Goal: Task Accomplishment & Management: Manage account settings

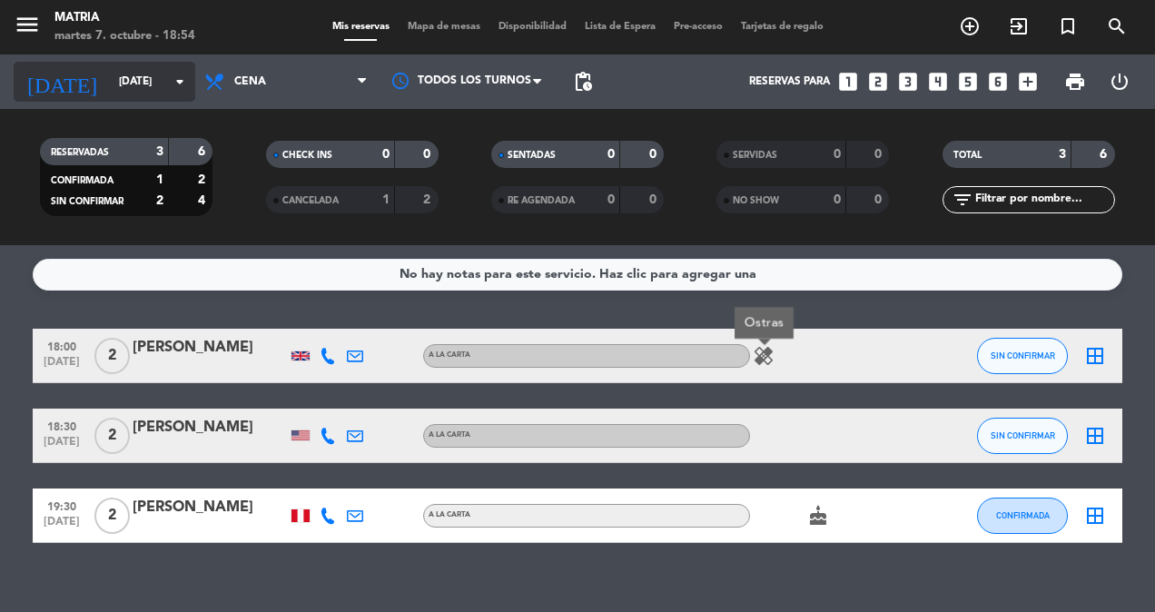
click at [114, 77] on input "[DATE]" at bounding box center [182, 81] width 144 height 31
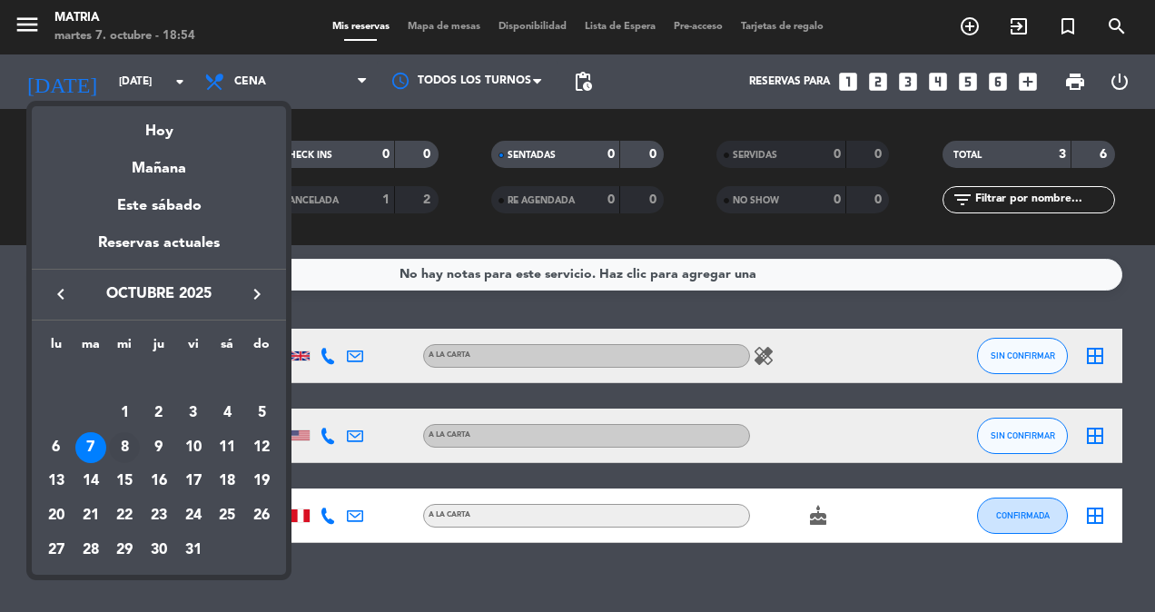
click at [121, 439] on div "8" at bounding box center [124, 447] width 31 height 31
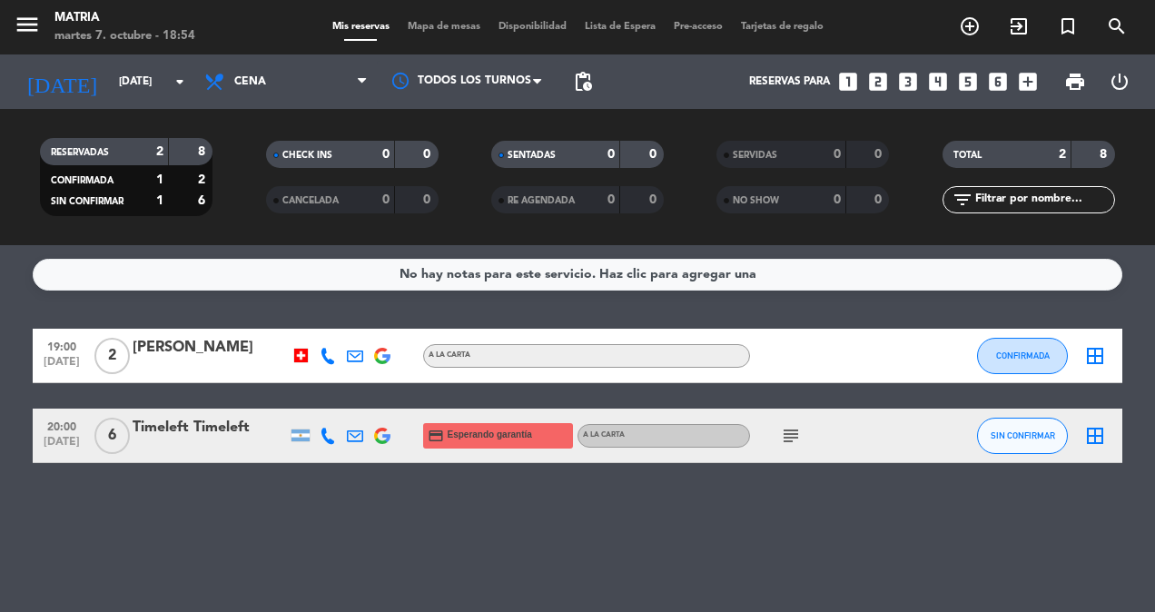
click at [789, 430] on icon "subject" at bounding box center [791, 436] width 22 height 22
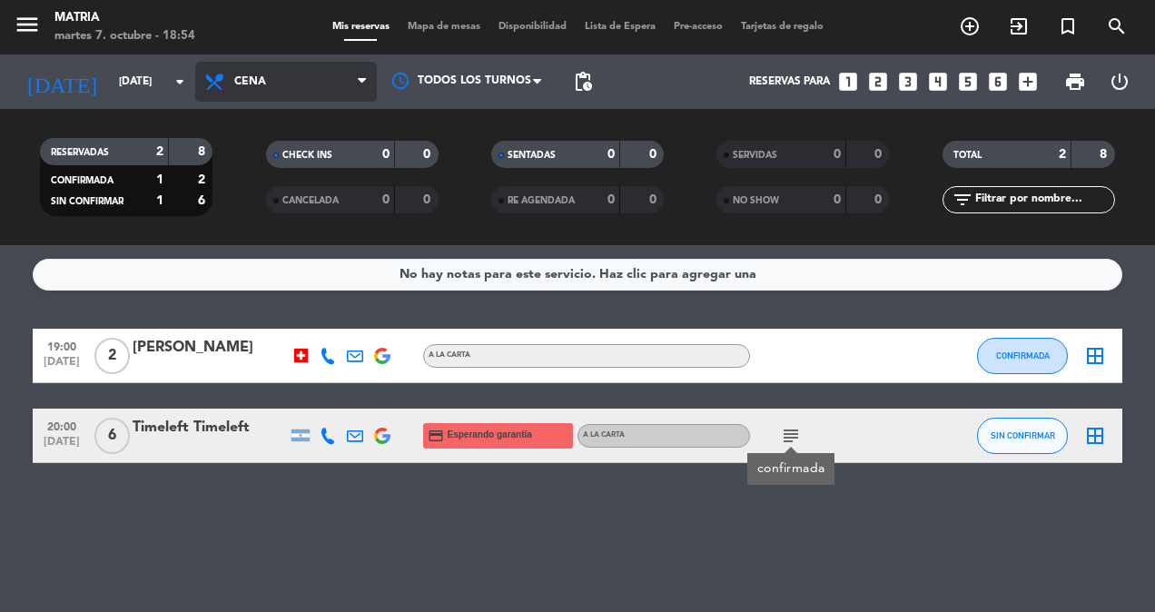
click at [270, 91] on span "Cena" at bounding box center [286, 82] width 182 height 40
click at [286, 144] on div "menu MATRIA [DATE] 7. octubre - 18:54 Mis reservas Mapa de mesas Disponibilidad…" at bounding box center [577, 122] width 1155 height 245
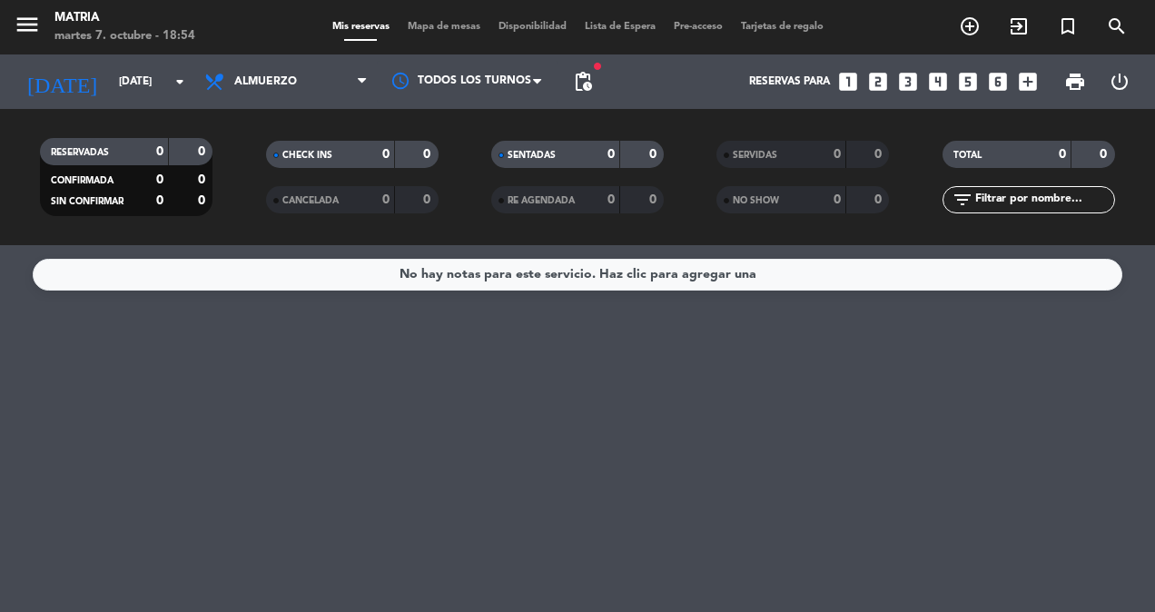
click at [266, 82] on span "Almuerzo" at bounding box center [265, 81] width 63 height 13
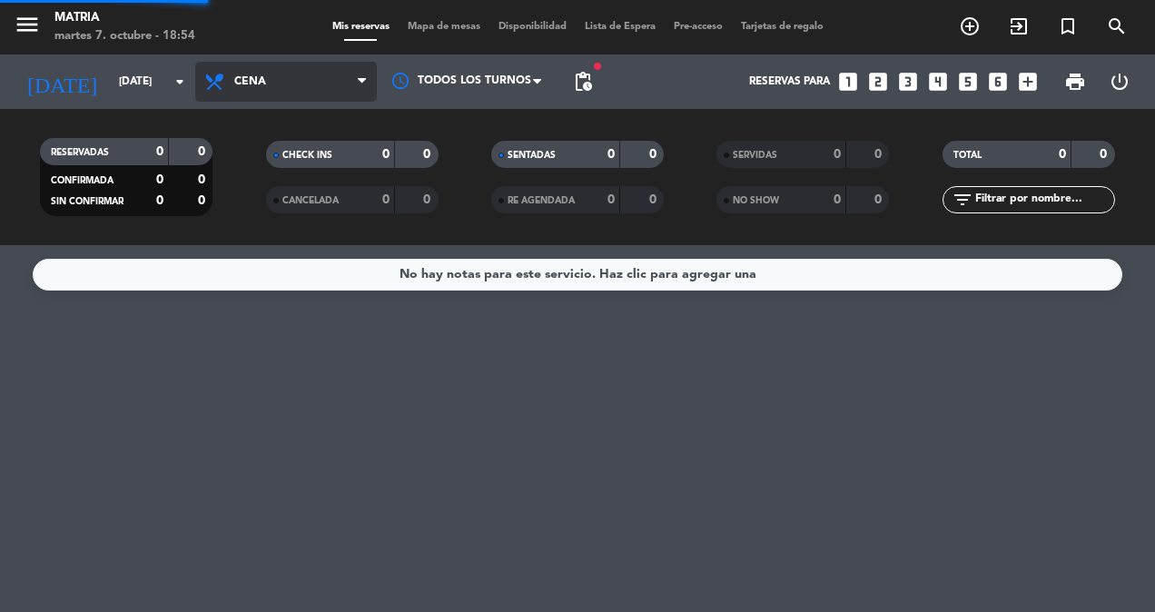
click at [289, 193] on div "menu MATRIA [DATE] 7. octubre - 18:54 Mis reservas Mapa de mesas Disponibilidad…" at bounding box center [577, 122] width 1155 height 245
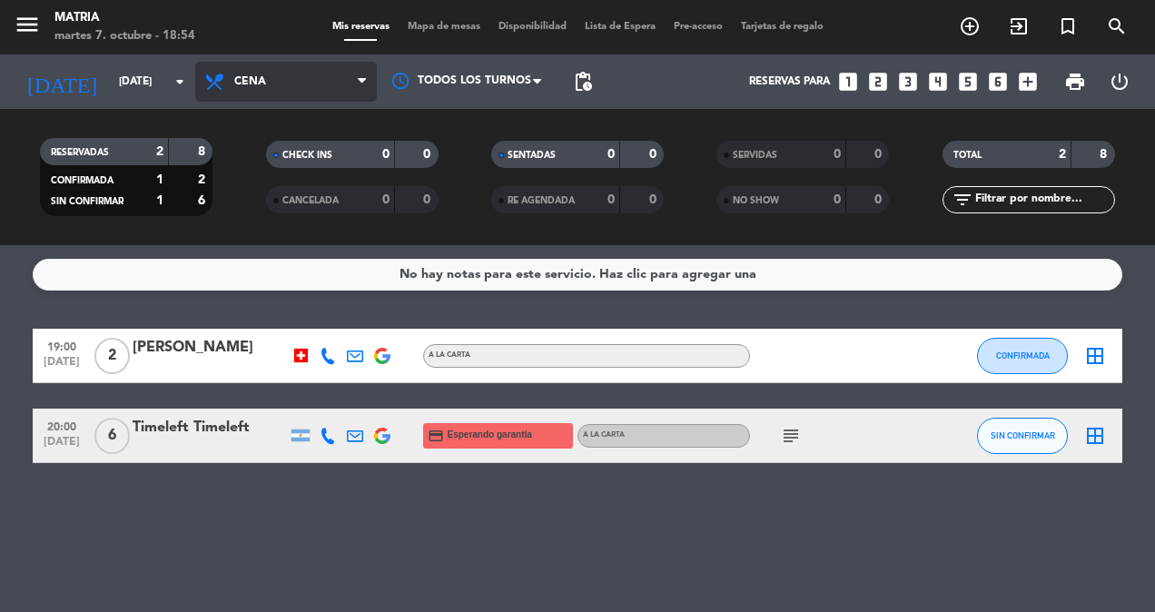
click at [292, 78] on span "Cena" at bounding box center [286, 82] width 182 height 40
click at [297, 153] on div "menu MATRIA [DATE] 7. octubre - 18:54 Mis reservas Mapa de mesas Disponibilidad…" at bounding box center [577, 122] width 1155 height 245
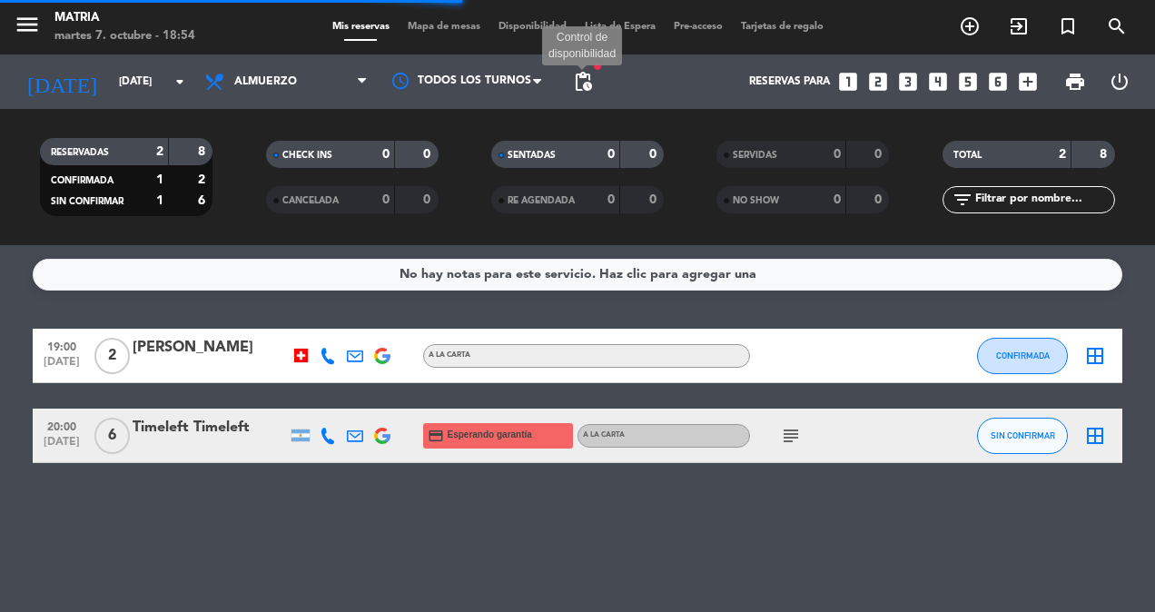
click at [580, 80] on span "pending_actions" at bounding box center [583, 82] width 22 height 22
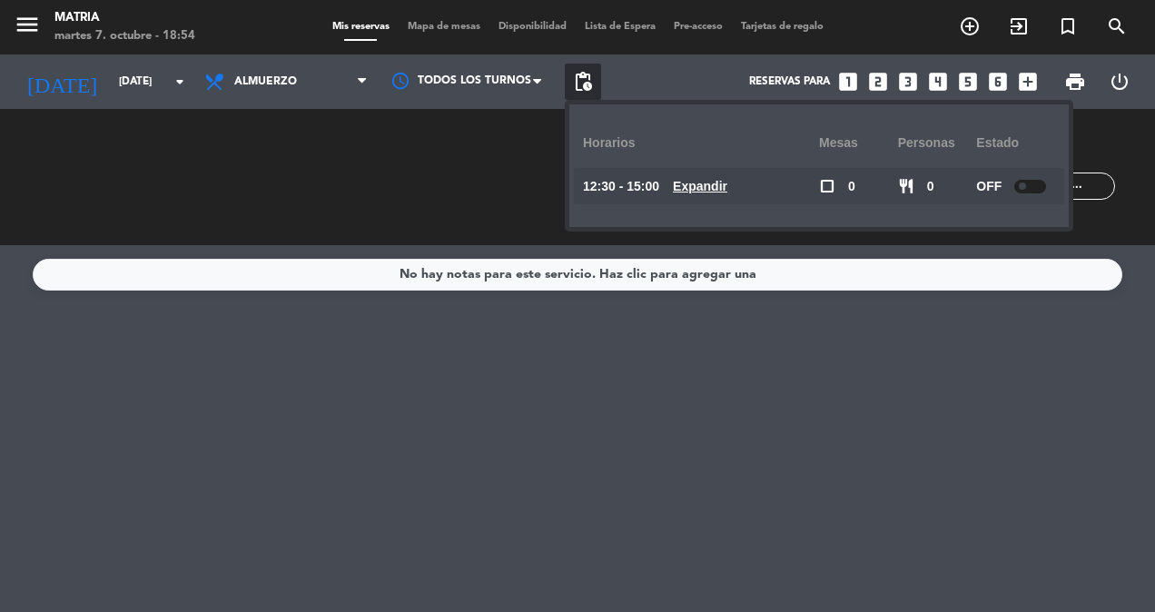
click at [1025, 184] on span at bounding box center [1022, 186] width 7 height 7
click at [1025, 184] on div at bounding box center [1024, 187] width 32 height 14
click at [187, 73] on icon "arrow_drop_down" at bounding box center [180, 82] width 22 height 22
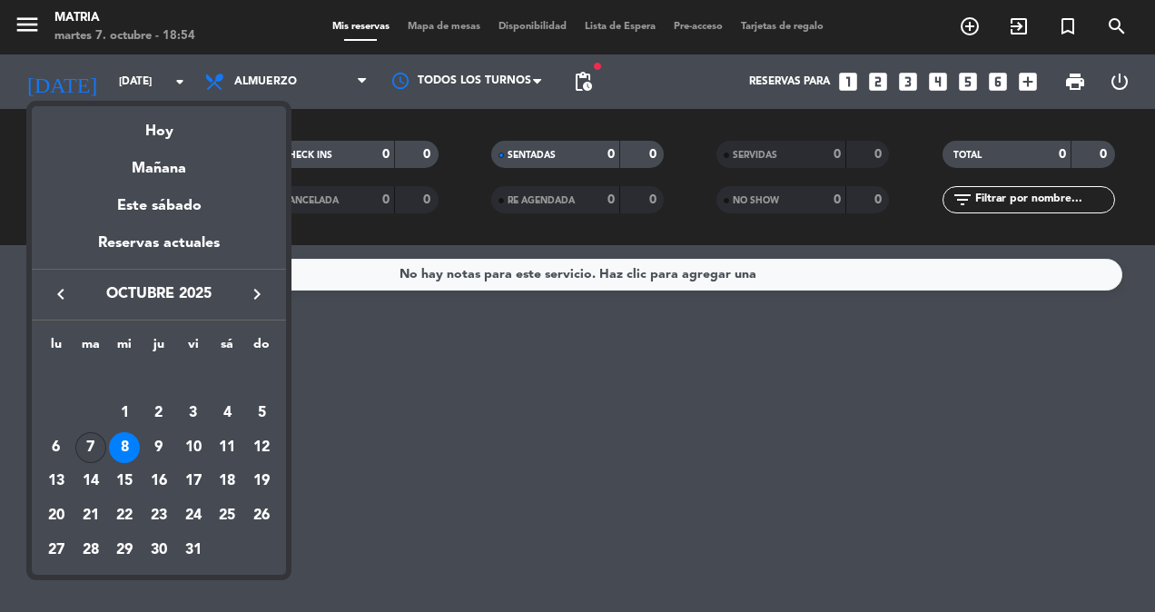
click at [89, 447] on div "7" at bounding box center [90, 447] width 31 height 31
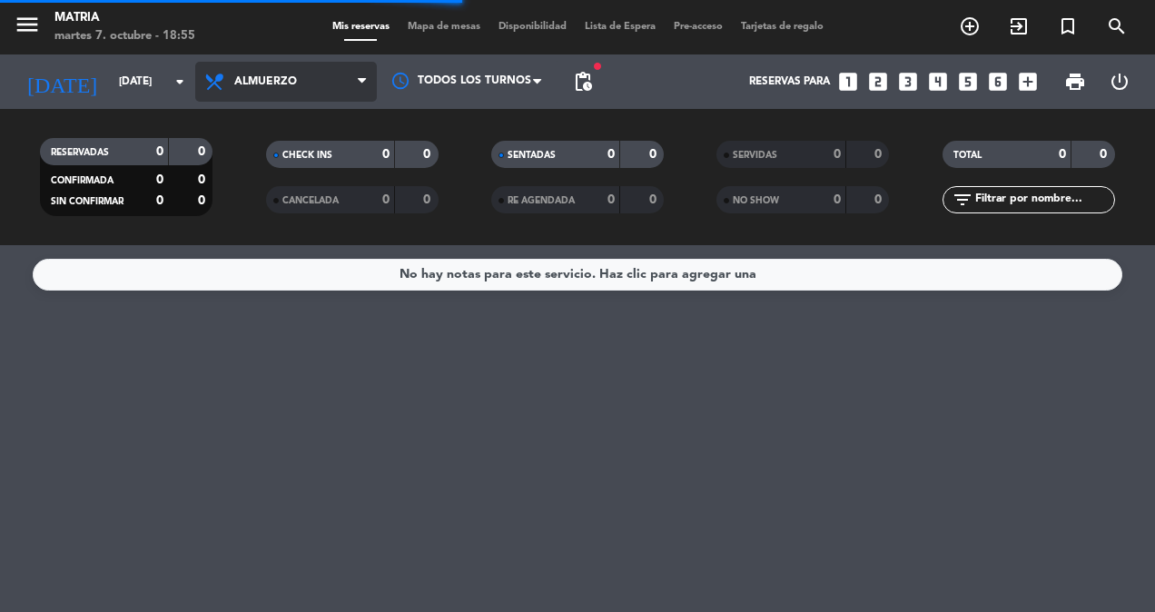
click at [250, 73] on span "Almuerzo" at bounding box center [286, 82] width 182 height 40
click at [248, 69] on span "Almuerzo" at bounding box center [286, 82] width 182 height 40
click at [266, 198] on div "menu MATRIA [DATE] 7. octubre - 18:55 Mis reservas Mapa de mesas Disponibilidad…" at bounding box center [577, 122] width 1155 height 245
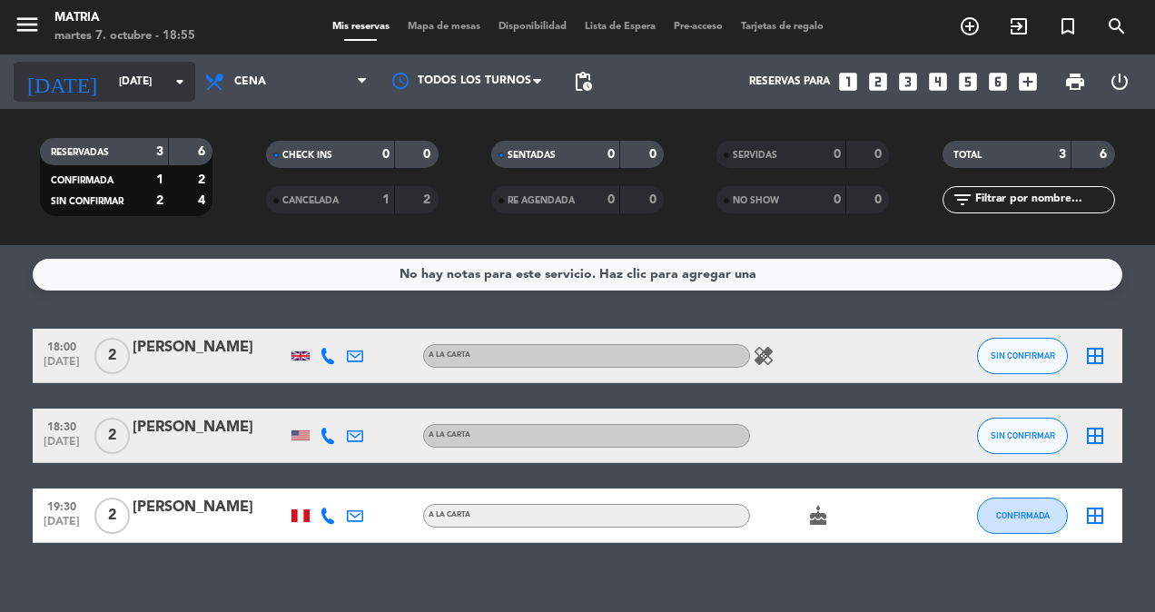
click at [127, 73] on input "[DATE]" at bounding box center [182, 81] width 144 height 31
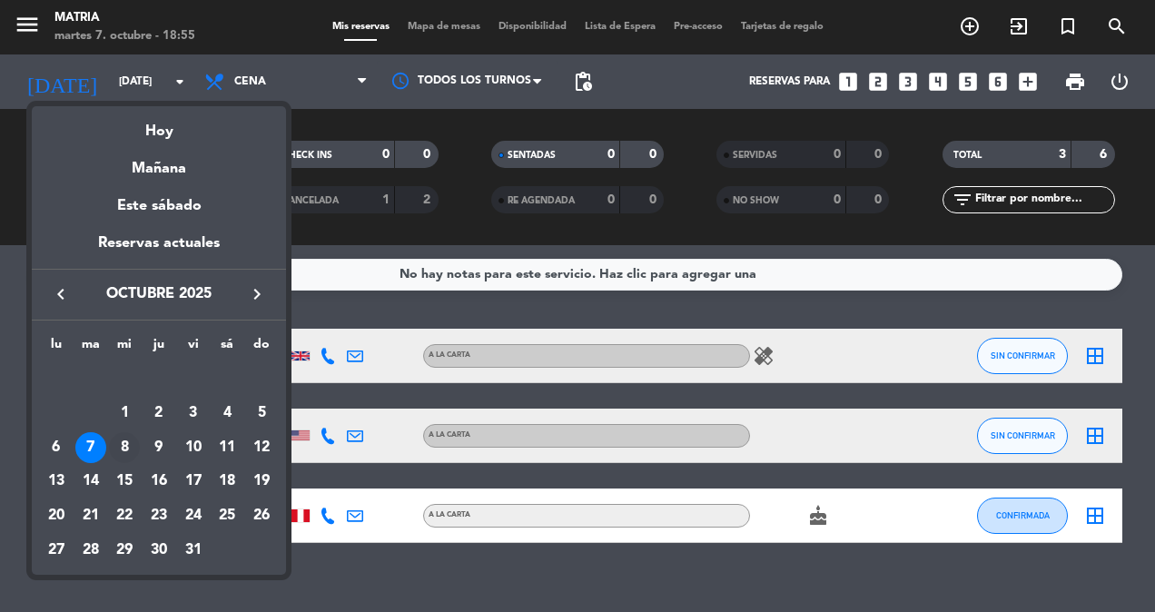
click at [128, 449] on div "8" at bounding box center [124, 447] width 31 height 31
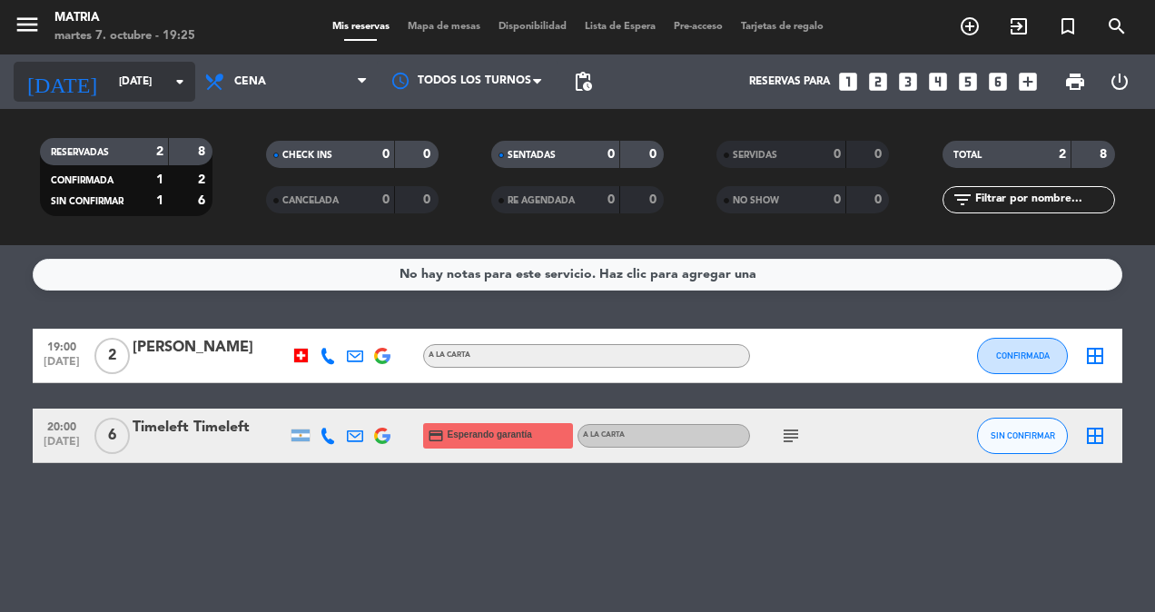
click at [146, 82] on input "[DATE]" at bounding box center [182, 81] width 144 height 31
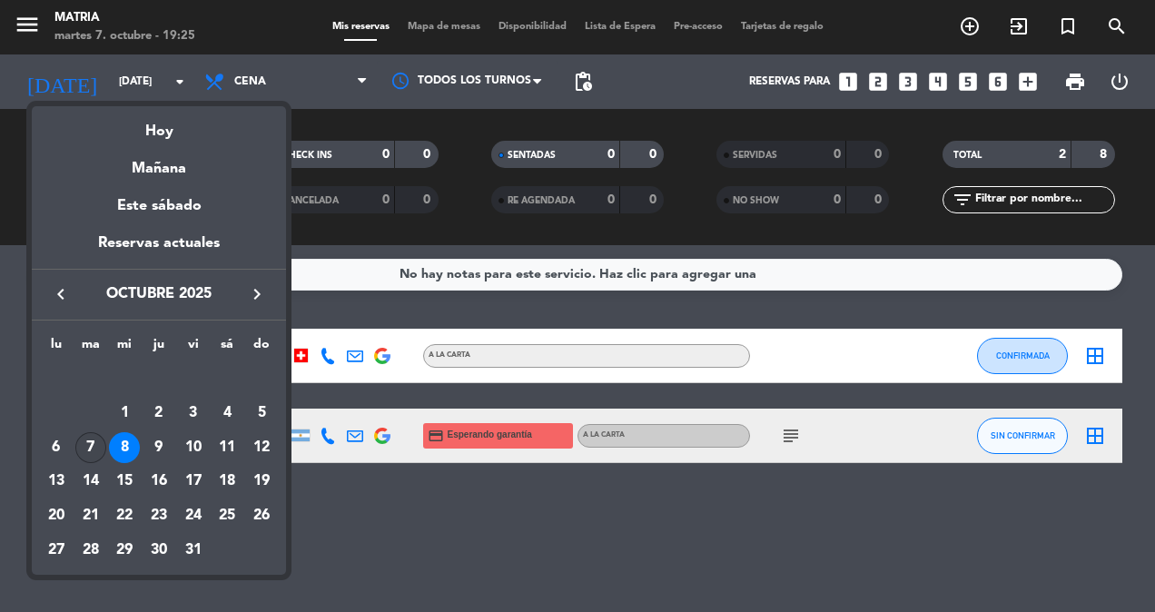
click at [89, 445] on div "7" at bounding box center [90, 447] width 31 height 31
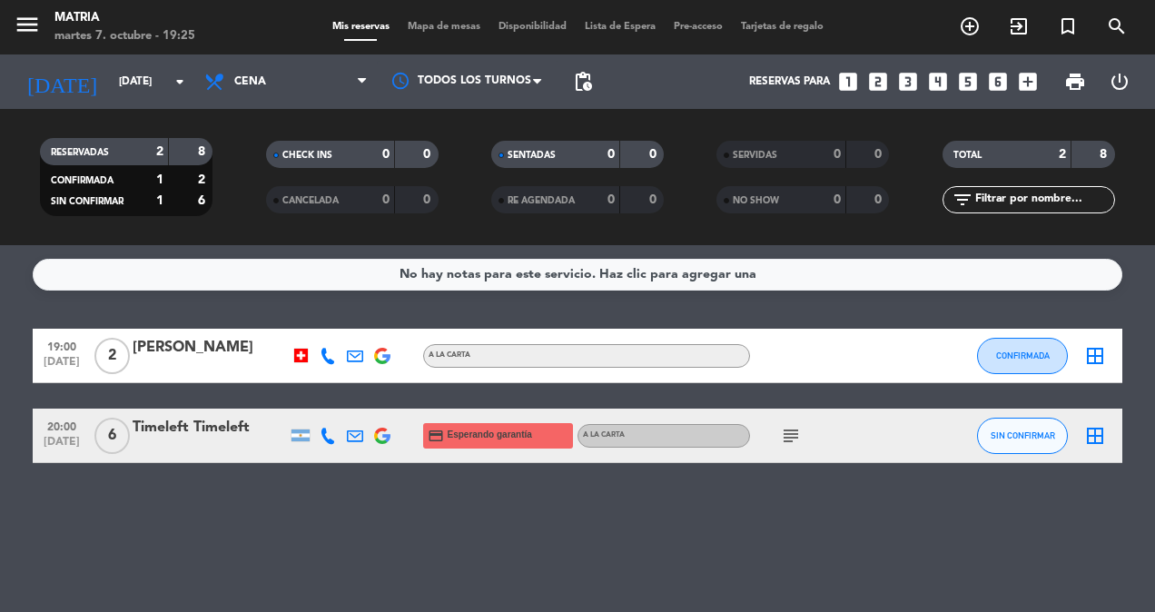
type input "[DATE]"
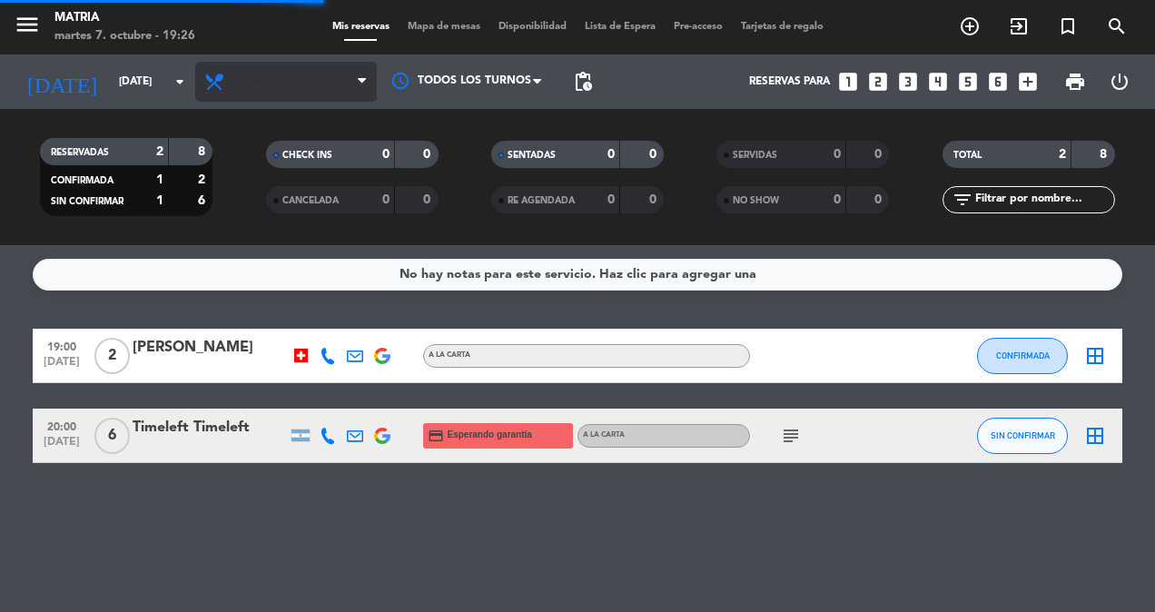
click at [262, 90] on span "Cena" at bounding box center [286, 82] width 182 height 40
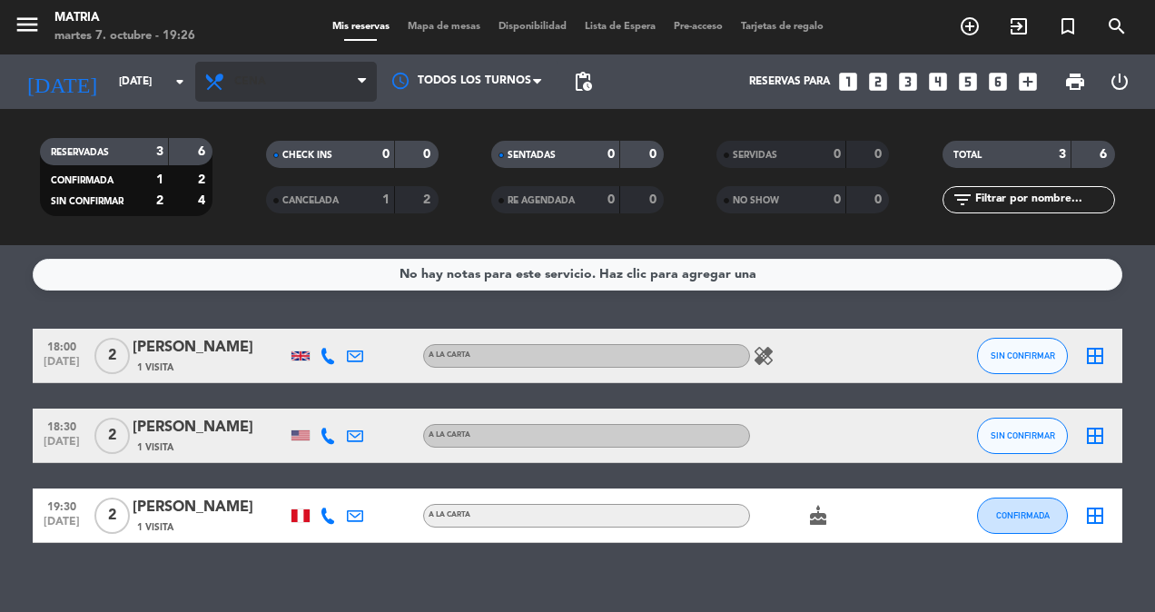
click at [290, 94] on span "Cena" at bounding box center [286, 82] width 182 height 40
